Goal: Contribute content: Contribute content

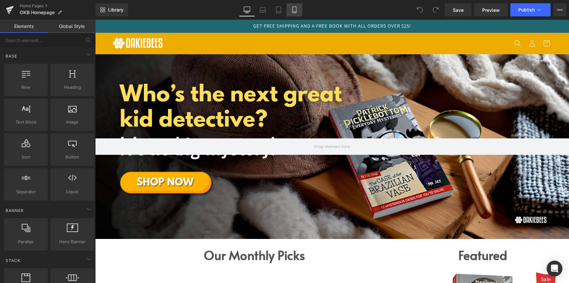
click at [294, 9] on icon at bounding box center [294, 10] width 7 height 7
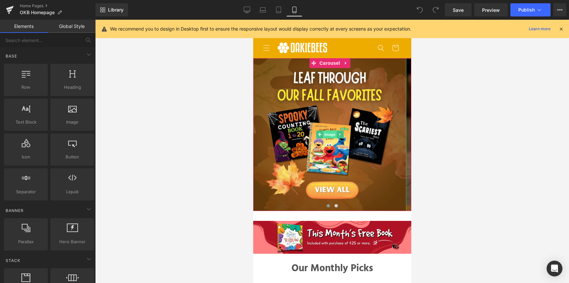
click at [328, 136] on span "Image" at bounding box center [330, 135] width 14 height 8
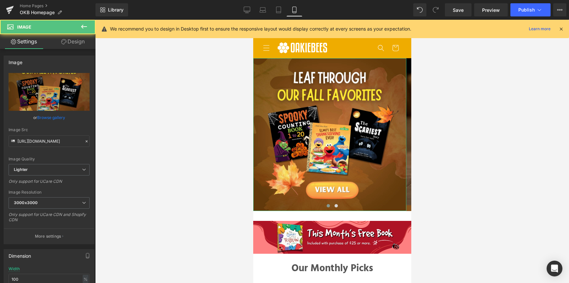
click at [0, 0] on icon "Replace Image" at bounding box center [0, 0] width 0 height 0
type input "C:\fakepath\Add a little bit of body text (800 x 800 px).png"
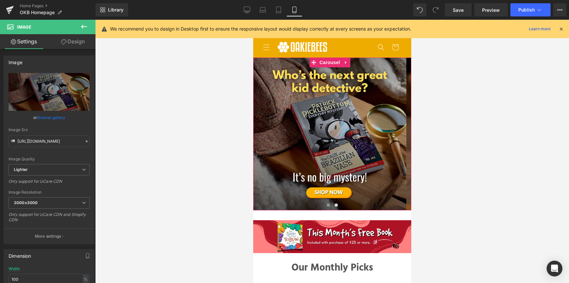
scroll to position [1, 0]
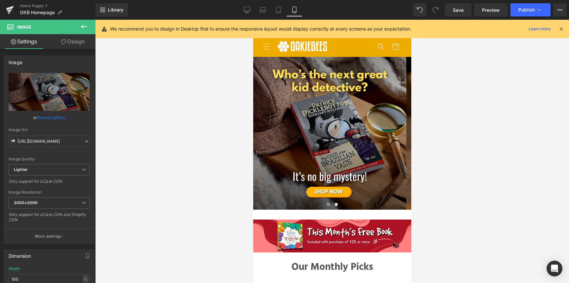
click at [351, 113] on img at bounding box center [329, 133] width 153 height 153
click at [326, 204] on span at bounding box center [327, 204] width 3 height 3
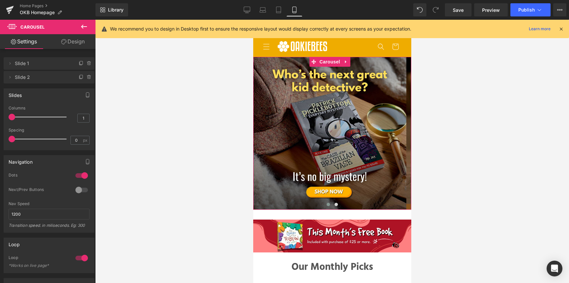
click at [326, 204] on span at bounding box center [327, 204] width 3 height 3
click at [326, 206] on span at bounding box center [327, 204] width 3 height 3
click at [9, 62] on icon at bounding box center [9, 63] width 5 height 5
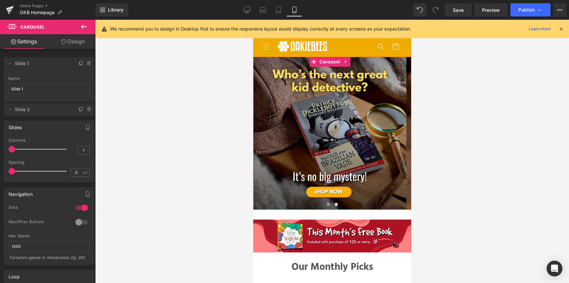
drag, startPoint x: 325, startPoint y: 205, endPoint x: 334, endPoint y: 205, distance: 9.2
click at [326, 205] on span at bounding box center [327, 204] width 3 height 3
click at [334, 204] on span at bounding box center [335, 204] width 3 height 3
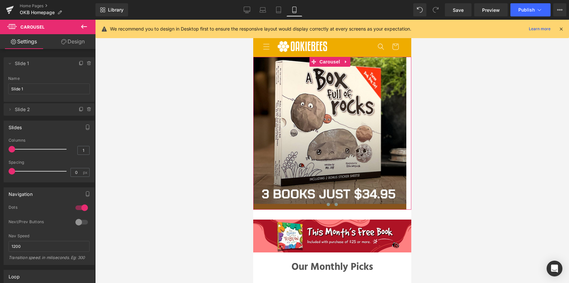
click at [326, 206] on span at bounding box center [327, 204] width 3 height 3
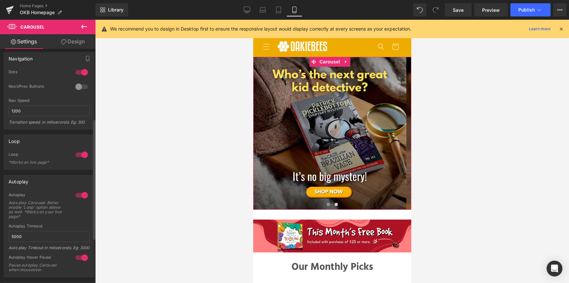
scroll to position [0, 0]
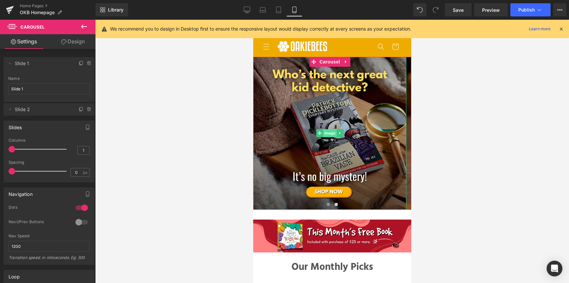
click at [326, 132] on span "Image" at bounding box center [330, 133] width 14 height 8
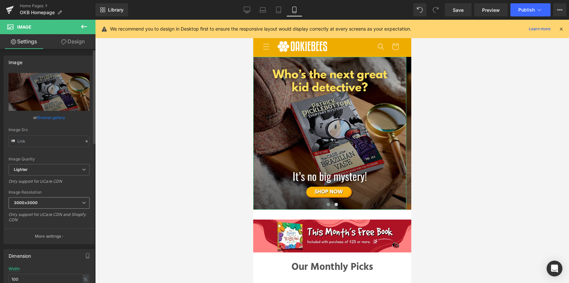
scroll to position [137, 0]
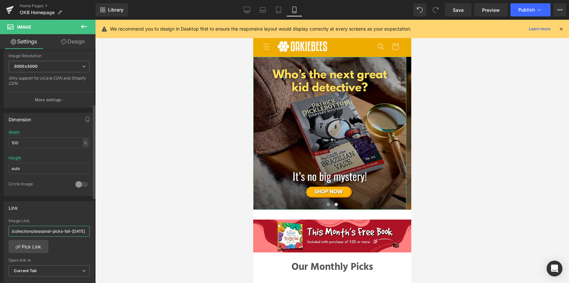
click at [44, 230] on input "/collections/seasonal-picks-fall-[DATE]" at bounding box center [49, 231] width 81 height 11
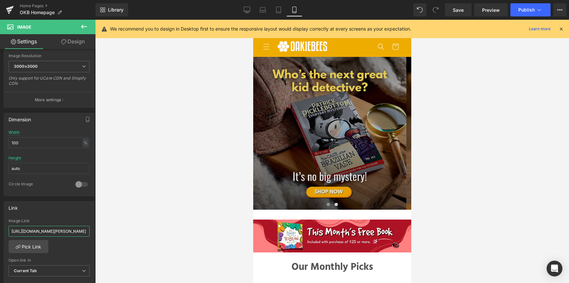
scroll to position [0, 146]
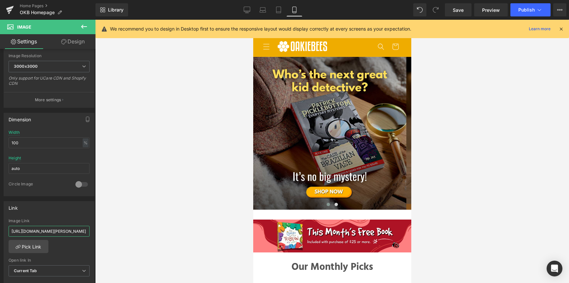
type input "[URL][DOMAIN_NAME][PERSON_NAME]"
click at [523, 11] on span "Publish" at bounding box center [526, 9] width 16 height 5
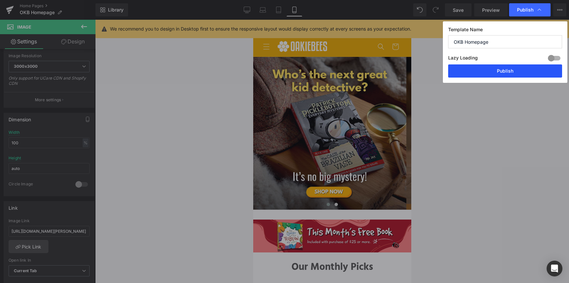
click at [483, 75] on button "Publish" at bounding box center [505, 71] width 114 height 13
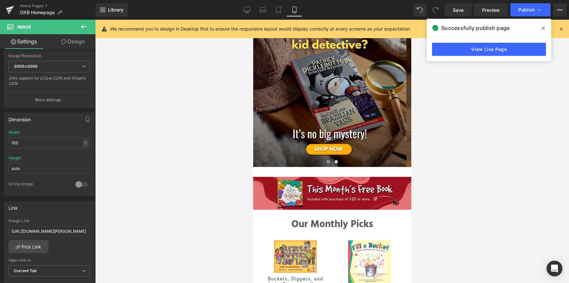
scroll to position [46, 0]
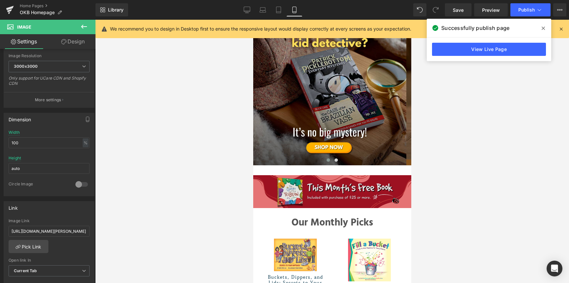
click at [332, 190] on img at bounding box center [332, 187] width 158 height 43
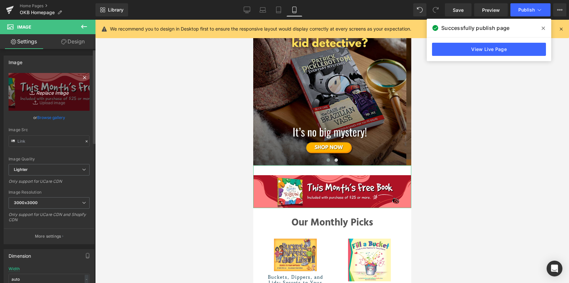
click at [55, 94] on icon "Replace Image" at bounding box center [49, 92] width 53 height 8
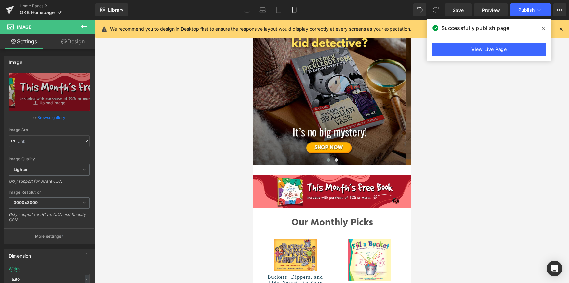
type input "C:\fakepath\Add a little bit of body text (6).png"
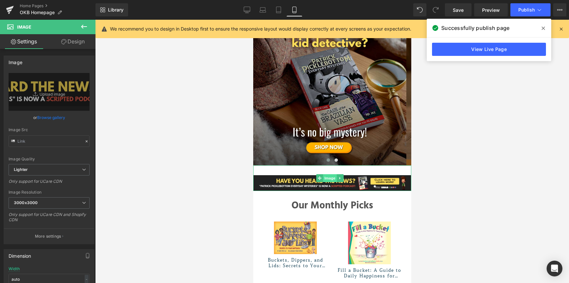
drag, startPoint x: 294, startPoint y: 239, endPoint x: 327, endPoint y: 176, distance: 70.7
click at [327, 176] on span "Image" at bounding box center [330, 178] width 14 height 8
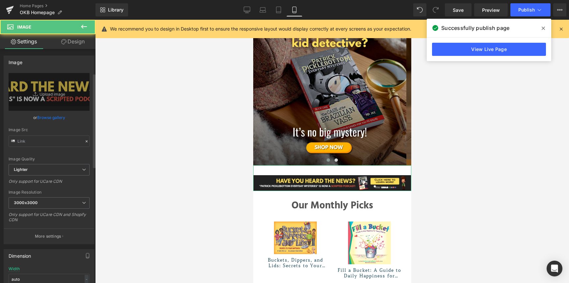
scroll to position [60, 0]
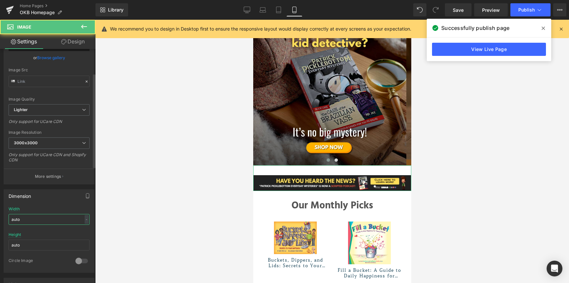
drag, startPoint x: 74, startPoint y: 157, endPoint x: 41, endPoint y: 219, distance: 70.4
click at [41, 219] on input "auto" at bounding box center [49, 219] width 81 height 11
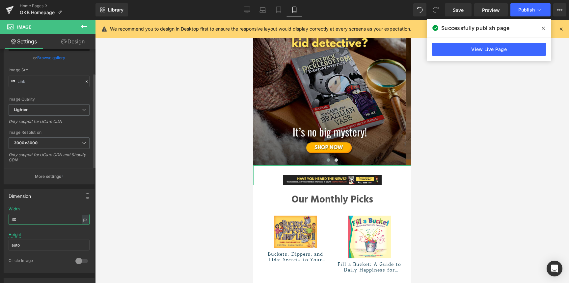
type input "3"
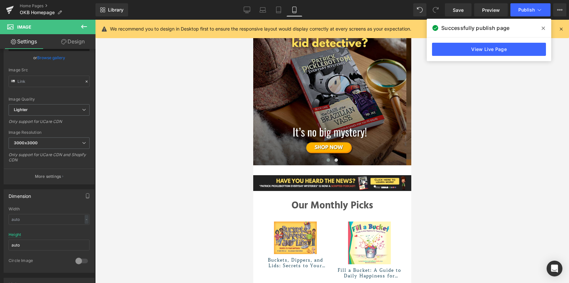
click at [162, 207] on div at bounding box center [332, 152] width 474 height 264
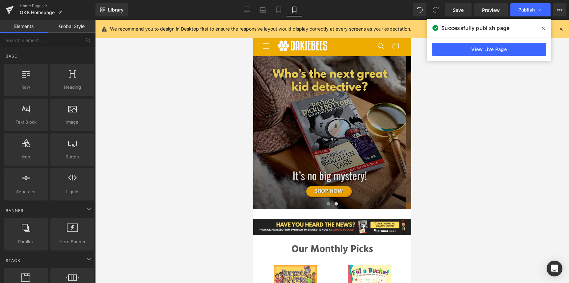
scroll to position [0, 0]
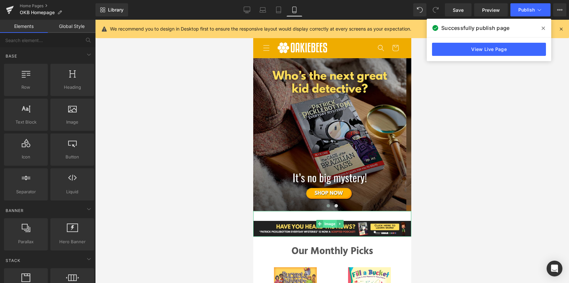
click at [327, 226] on span "Image" at bounding box center [330, 224] width 14 height 8
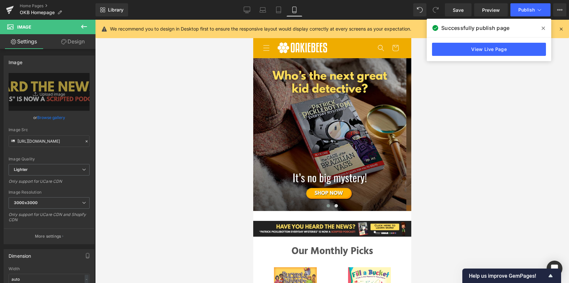
click at [328, 228] on img at bounding box center [332, 224] width 158 height 26
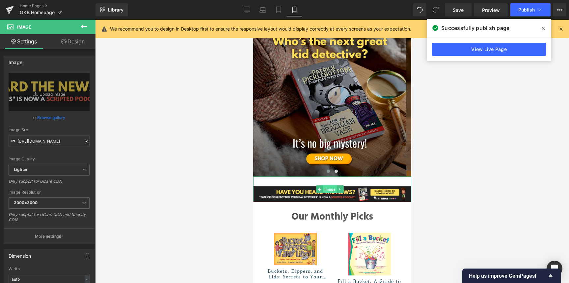
click at [328, 188] on span "Image" at bounding box center [330, 190] width 14 height 8
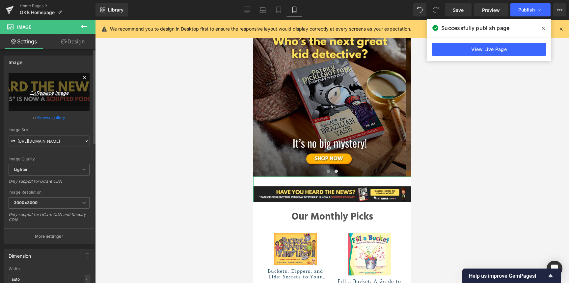
click at [41, 95] on icon "Replace Image" at bounding box center [49, 92] width 53 height 8
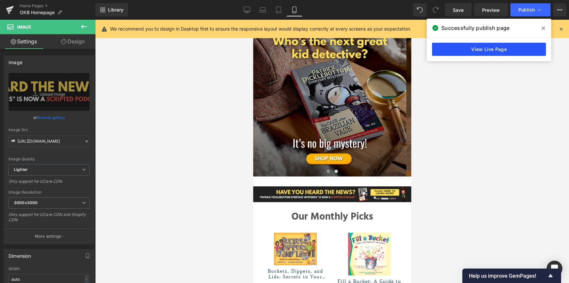
type input "C:\fakepath\Add a little bit of body text (2000 x 400 px).png"
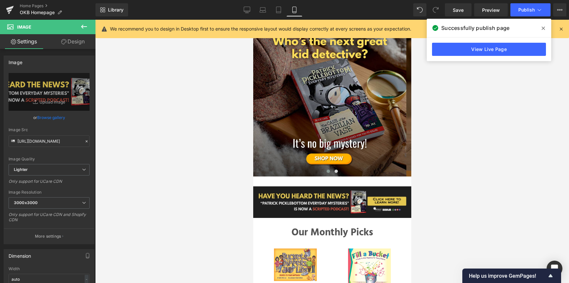
click at [334, 203] on img at bounding box center [332, 197] width 158 height 41
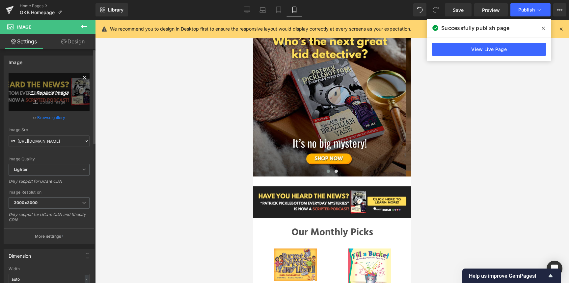
click at [45, 94] on icon "Replace Image" at bounding box center [49, 92] width 53 height 8
type input "C:\fakepath\Add a little bit of body text (6).png"
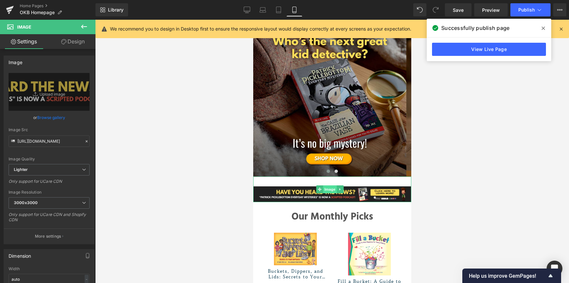
click at [326, 187] on span "Image" at bounding box center [330, 190] width 14 height 8
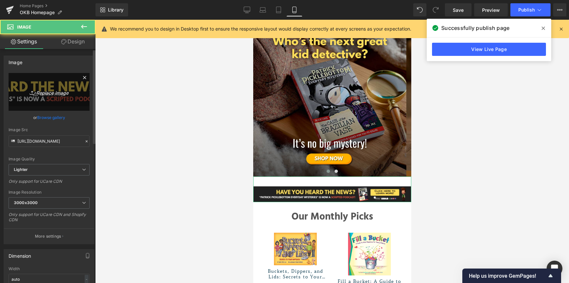
click at [38, 93] on icon "Replace Image" at bounding box center [49, 92] width 53 height 8
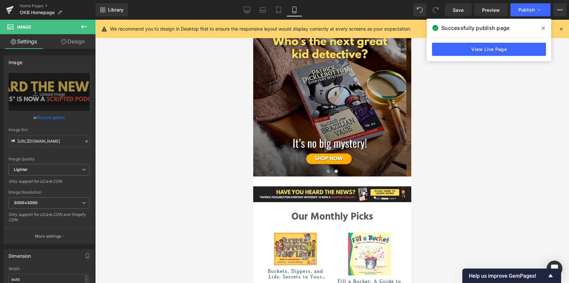
type input "C:\fakepath\Add a little bit of body text (2000 x 400 px) (1).png"
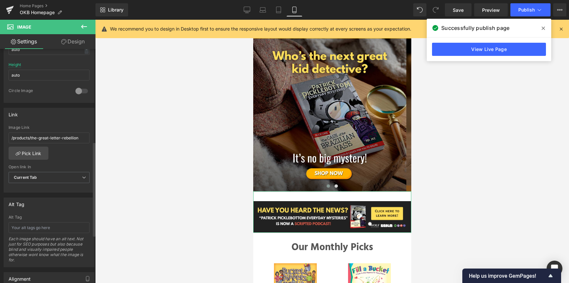
scroll to position [237, 0]
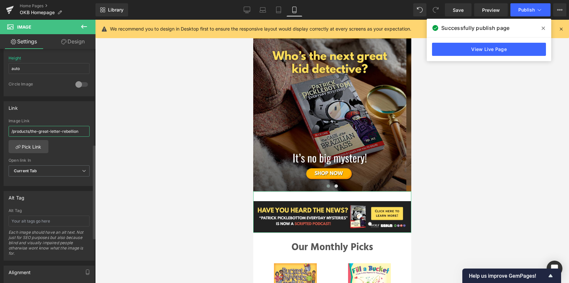
click at [53, 129] on input "/products/the-great-letter-rebellion" at bounding box center [49, 131] width 81 height 11
paste input "[URL][DOMAIN_NAME]"
type input "[URL][DOMAIN_NAME]"
click at [519, 11] on span "Publish" at bounding box center [526, 9] width 16 height 5
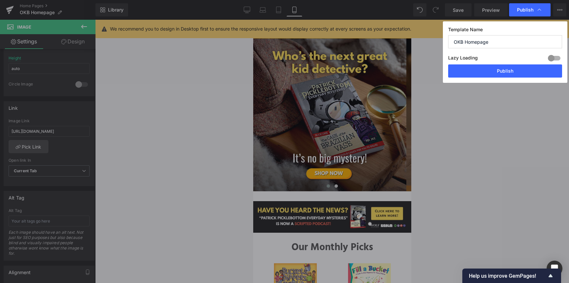
scroll to position [0, 0]
click at [492, 77] on button "Publish" at bounding box center [505, 71] width 114 height 13
